Goal: Transaction & Acquisition: Book appointment/travel/reservation

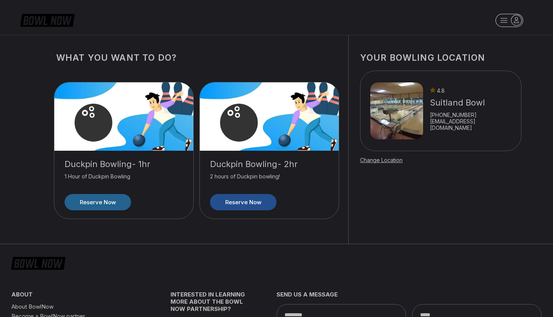
click at [237, 200] on link "Reserve now" at bounding box center [243, 202] width 66 height 16
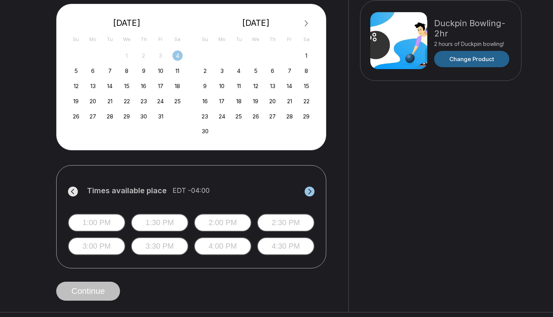
scroll to position [173, 0]
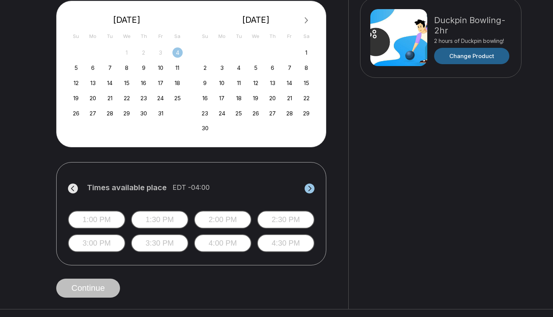
click at [218, 243] on button "4:00 PM" at bounding box center [222, 243] width 57 height 18
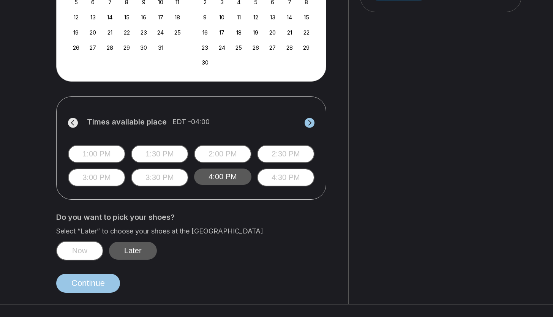
scroll to position [0, 0]
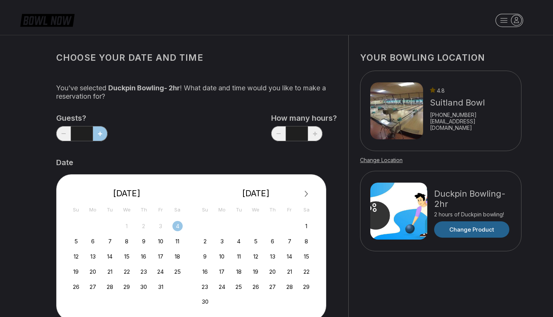
click at [82, 253] on div "12 13 14 15 16 17 18" at bounding box center [127, 255] width 114 height 11
click at [94, 257] on div "13" at bounding box center [93, 256] width 10 height 10
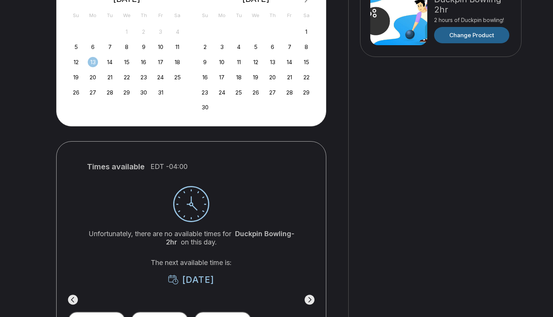
scroll to position [188, 0]
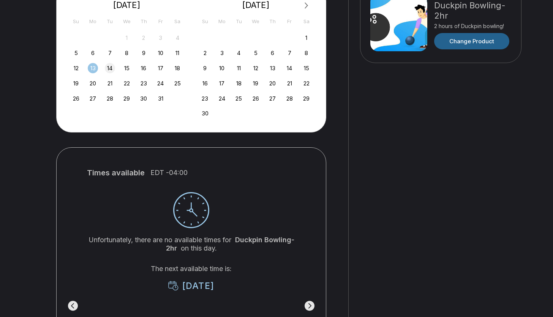
click at [109, 63] on div "14" at bounding box center [110, 68] width 10 height 10
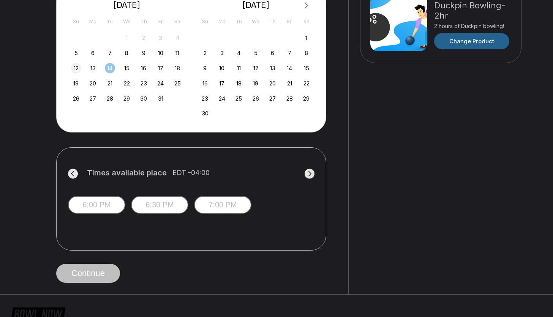
click at [75, 67] on div "12" at bounding box center [76, 68] width 10 height 10
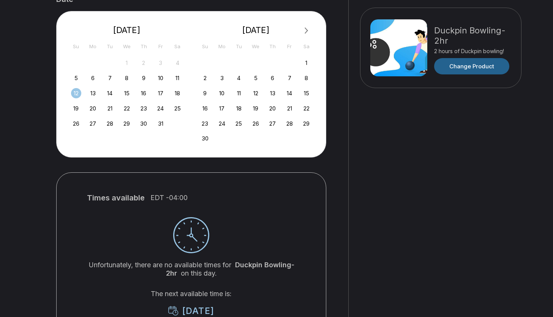
scroll to position [148, 0]
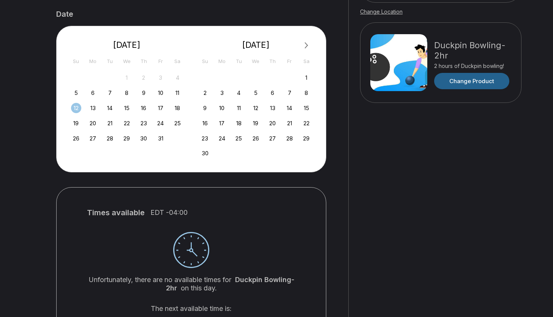
click at [139, 74] on div "28 29 30 1 2 3 4" at bounding box center [127, 77] width 114 height 11
click at [139, 91] on div "9" at bounding box center [144, 93] width 10 height 10
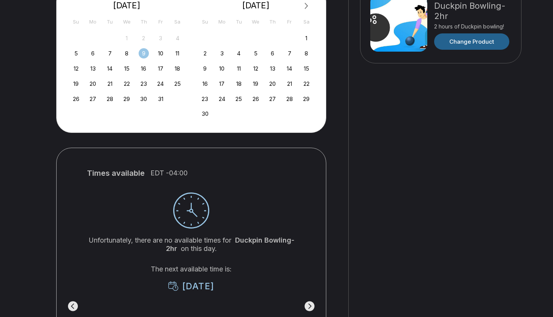
scroll to position [190, 0]
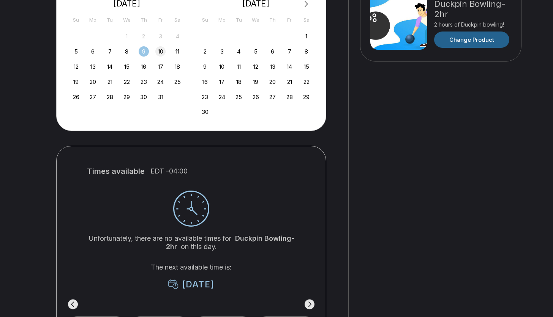
click at [161, 50] on div "10" at bounding box center [160, 51] width 10 height 10
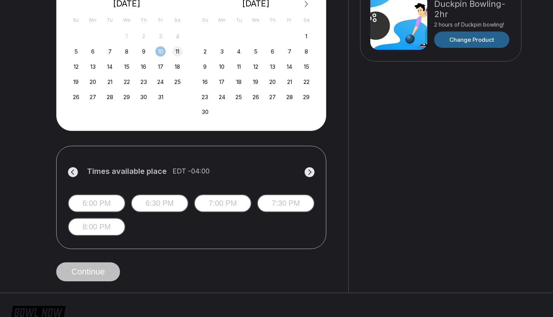
click at [181, 53] on div "11" at bounding box center [177, 51] width 10 height 10
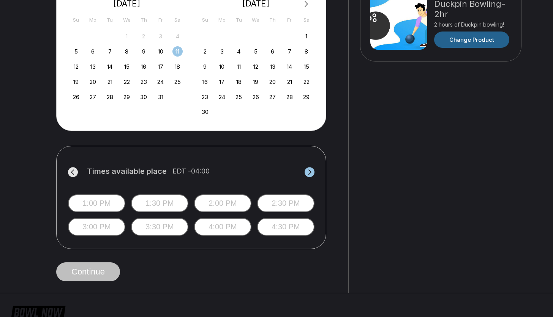
click at [284, 228] on button "4:30 PM" at bounding box center [285, 227] width 57 height 18
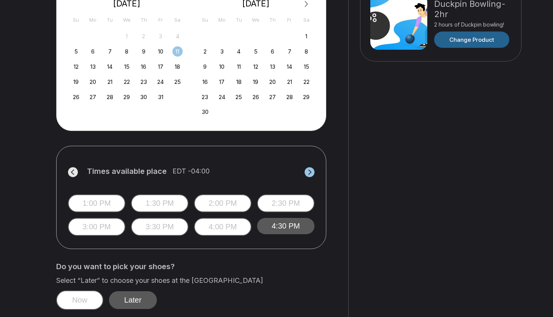
click at [302, 175] on label "Times available place EDT -04:00" at bounding box center [191, 173] width 246 height 12
click at [118, 299] on button "Later" at bounding box center [133, 300] width 48 height 18
click at [136, 298] on button "Later" at bounding box center [133, 300] width 48 height 18
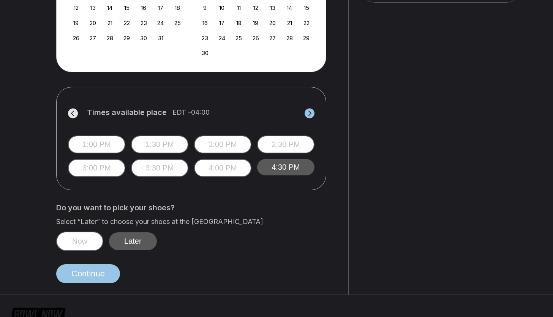
scroll to position [250, 0]
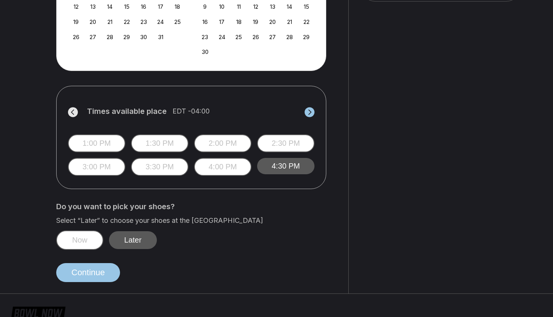
click at [121, 222] on label "Select “Later” to choose your shoes at the [GEOGRAPHIC_DATA]" at bounding box center [196, 220] width 280 height 8
click at [126, 248] on button "Later" at bounding box center [133, 240] width 48 height 18
click at [126, 247] on button "Later" at bounding box center [133, 240] width 48 height 18
click at [82, 243] on button "Now" at bounding box center [79, 239] width 47 height 19
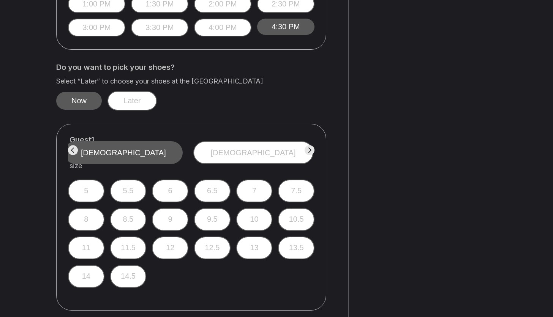
scroll to position [394, 0]
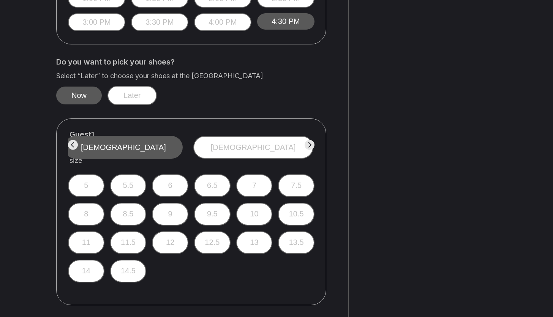
click at [132, 231] on button "11.5" at bounding box center [128, 242] width 36 height 23
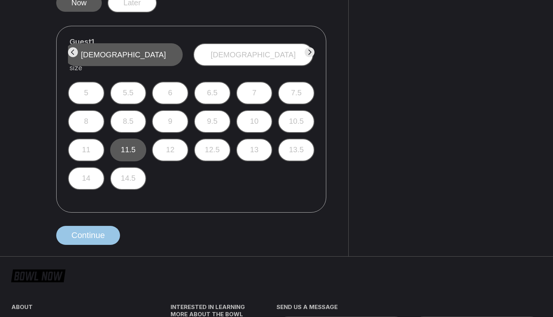
scroll to position [489, 0]
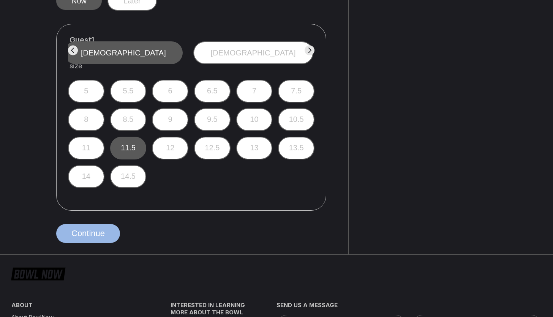
click at [111, 227] on button "Continue" at bounding box center [88, 233] width 64 height 19
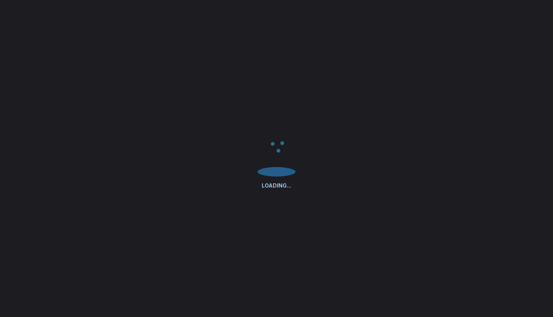
select select "**"
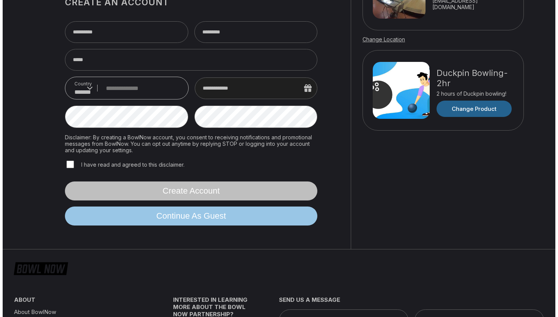
scroll to position [122, 0]
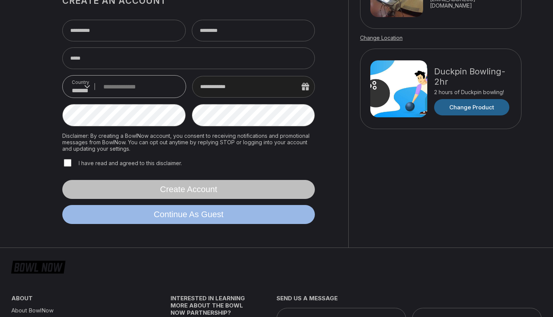
click at [171, 214] on button "Continue as guest" at bounding box center [188, 214] width 252 height 19
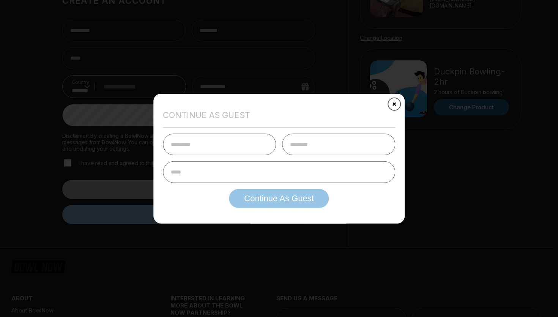
click at [231, 148] on input "text" at bounding box center [219, 145] width 113 height 22
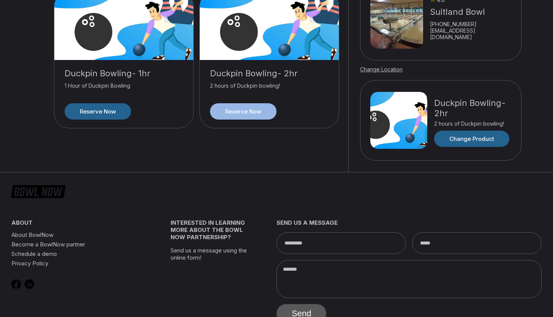
scroll to position [93, 0]
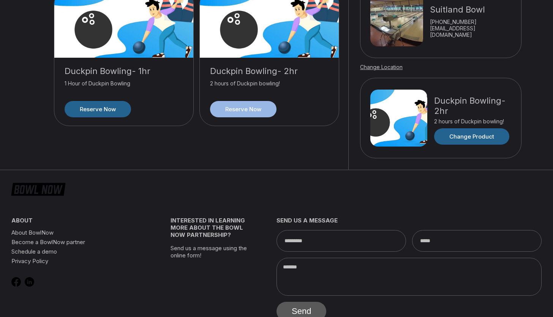
click at [171, 154] on div "What you want to do? Duckpin Bowling- 1hr 1 Hour of Duckpin Bowling Reserve now…" at bounding box center [197, 55] width 304 height 227
